Goal: Use online tool/utility

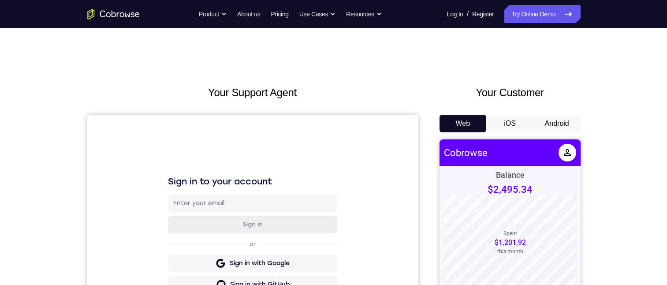
click at [571, 66] on button "Android" at bounding box center [557, 124] width 47 height 18
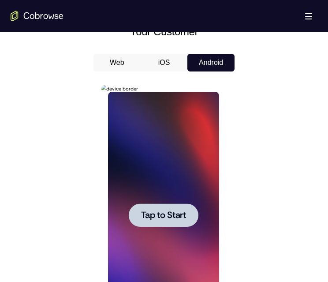
click at [157, 66] on span "Tap to Start" at bounding box center [163, 215] width 45 height 9
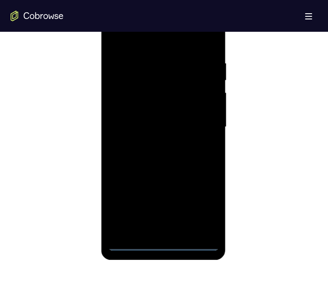
scroll to position [485, 0]
click at [169, 66] on div at bounding box center [163, 127] width 111 height 247
drag, startPoint x: 157, startPoint y: 154, endPoint x: 170, endPoint y: 81, distance: 74.0
click at [172, 66] on div at bounding box center [163, 127] width 111 height 247
click at [128, 66] on div at bounding box center [163, 127] width 111 height 247
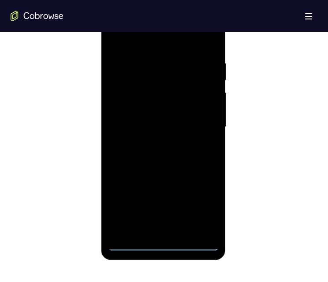
click at [175, 66] on div at bounding box center [163, 127] width 111 height 247
click at [190, 66] on div at bounding box center [163, 127] width 111 height 247
click at [160, 66] on div at bounding box center [163, 127] width 111 height 247
click at [170, 66] on div at bounding box center [163, 127] width 111 height 247
click at [162, 66] on div at bounding box center [163, 127] width 111 height 247
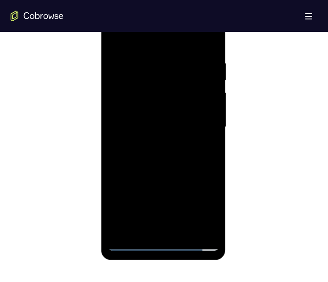
click at [208, 66] on div at bounding box center [163, 127] width 111 height 247
click at [210, 66] on div at bounding box center [163, 127] width 111 height 247
click at [180, 66] on div at bounding box center [163, 127] width 111 height 247
click at [205, 66] on div at bounding box center [163, 127] width 111 height 247
click at [180, 66] on div at bounding box center [163, 127] width 111 height 247
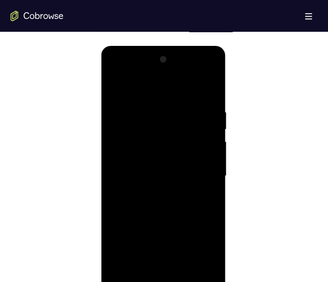
scroll to position [309, 0]
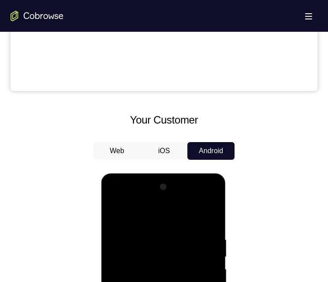
drag, startPoint x: 191, startPoint y: 282, endPoint x: 193, endPoint y: 217, distance: 65.3
drag, startPoint x: 202, startPoint y: 278, endPoint x: 191, endPoint y: 193, distance: 85.8
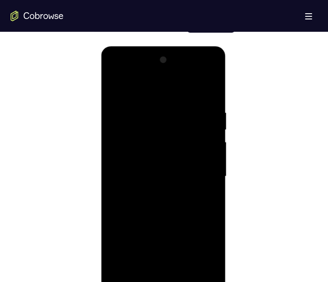
drag, startPoint x: 158, startPoint y: 169, endPoint x: 165, endPoint y: 60, distance: 109.2
click at [163, 60] on div at bounding box center [163, 176] width 111 height 247
drag, startPoint x: 172, startPoint y: 170, endPoint x: 174, endPoint y: 86, distance: 84.7
click at [175, 66] on div at bounding box center [163, 176] width 111 height 247
drag, startPoint x: 177, startPoint y: 123, endPoint x: 177, endPoint y: 88, distance: 34.4
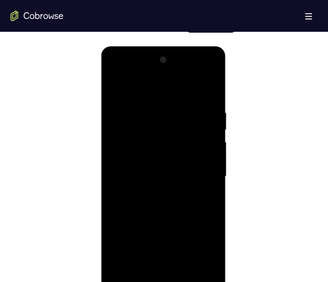
click at [177, 66] on div at bounding box center [163, 176] width 111 height 247
drag, startPoint x: 167, startPoint y: 196, endPoint x: 166, endPoint y: 147, distance: 49.4
click at [173, 66] on div at bounding box center [163, 176] width 111 height 247
click at [128, 66] on div at bounding box center [163, 176] width 111 height 247
click at [202, 66] on div at bounding box center [163, 176] width 111 height 247
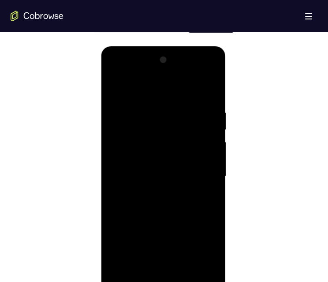
click at [116, 66] on div at bounding box center [163, 176] width 111 height 247
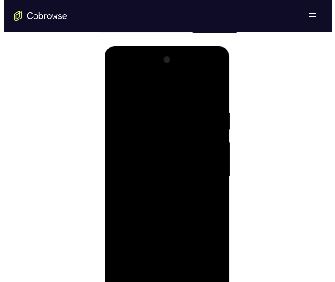
scroll to position [0, 0]
